Goal: Transaction & Acquisition: Purchase product/service

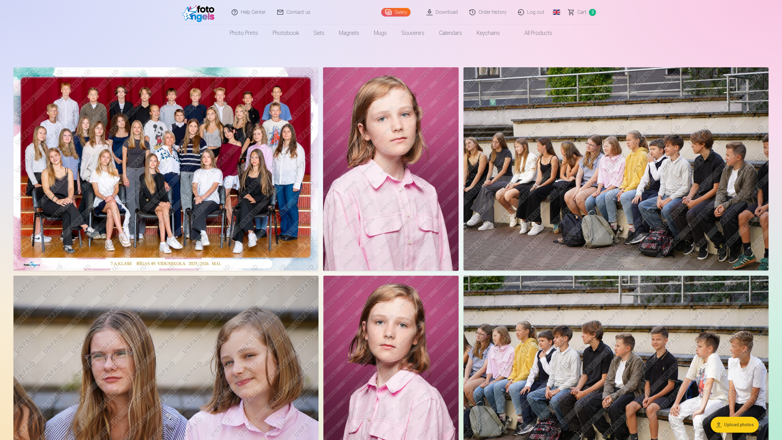
click at [491, 15] on link "Order history" at bounding box center [488, 12] width 49 height 24
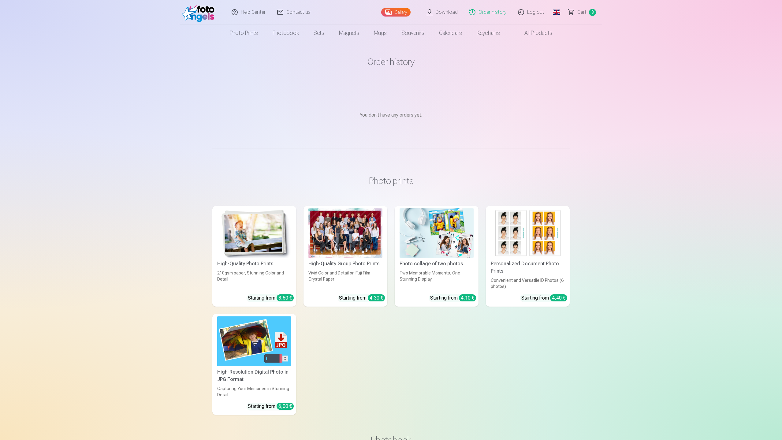
click at [579, 15] on span "Сart" at bounding box center [581, 12] width 9 height 7
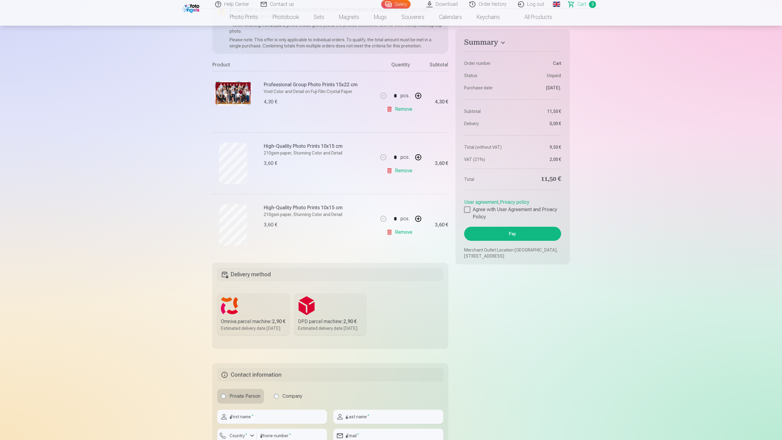
scroll to position [163, 0]
